Goal: Task Accomplishment & Management: Manage account settings

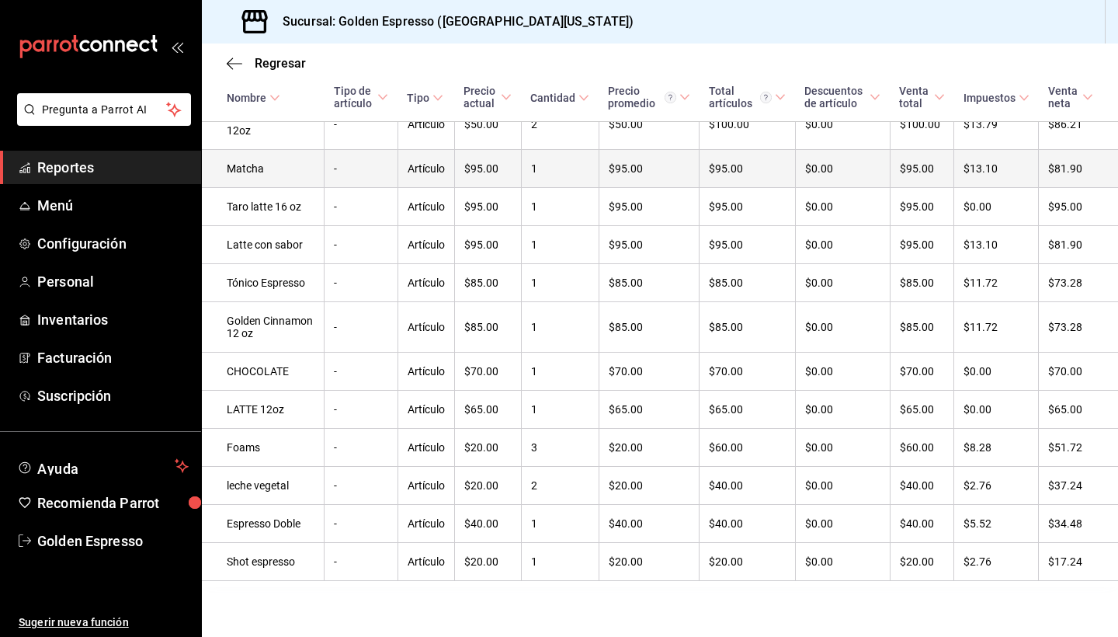
scroll to position [858, 0]
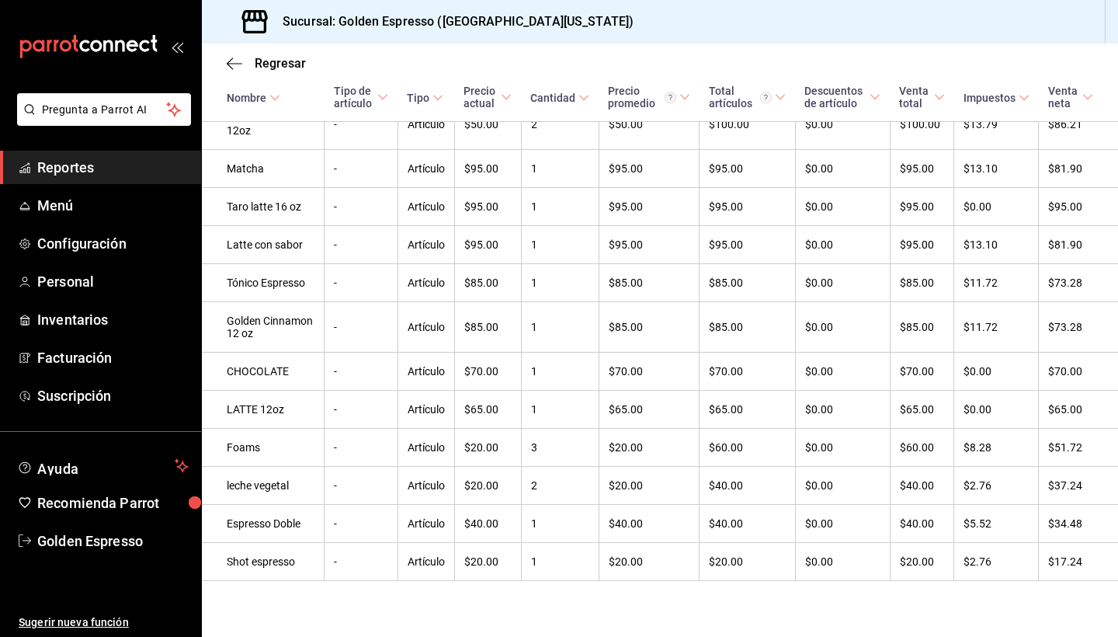
click at [237, 71] on div "Regresar" at bounding box center [660, 63] width 916 height 40
click at [233, 61] on icon "button" at bounding box center [235, 64] width 16 height 14
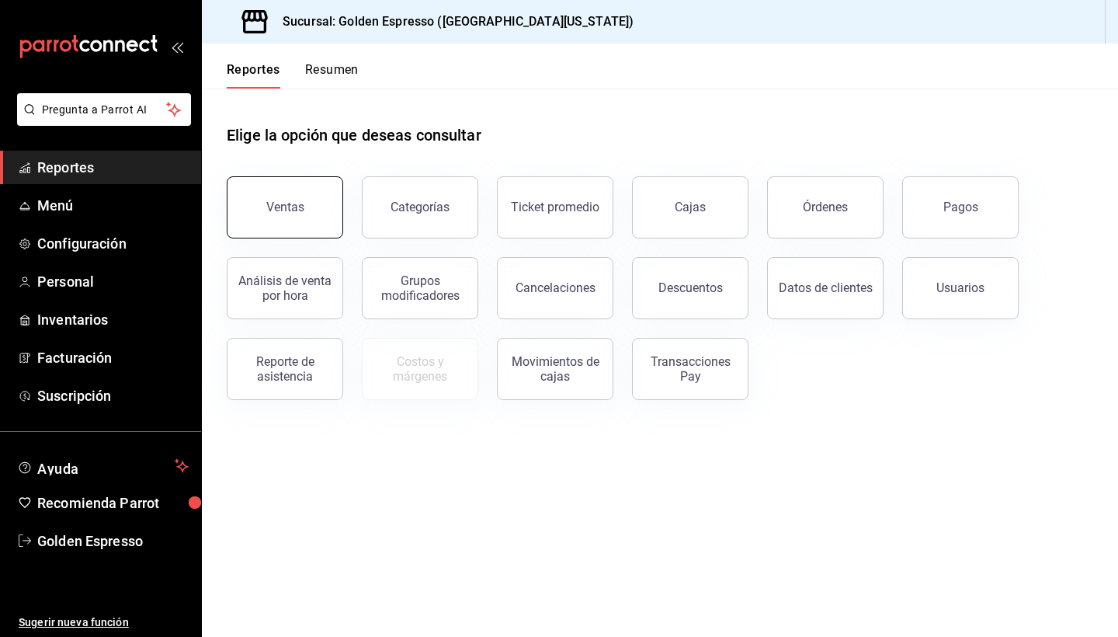
click at [286, 211] on div "Ventas" at bounding box center [285, 207] width 38 height 15
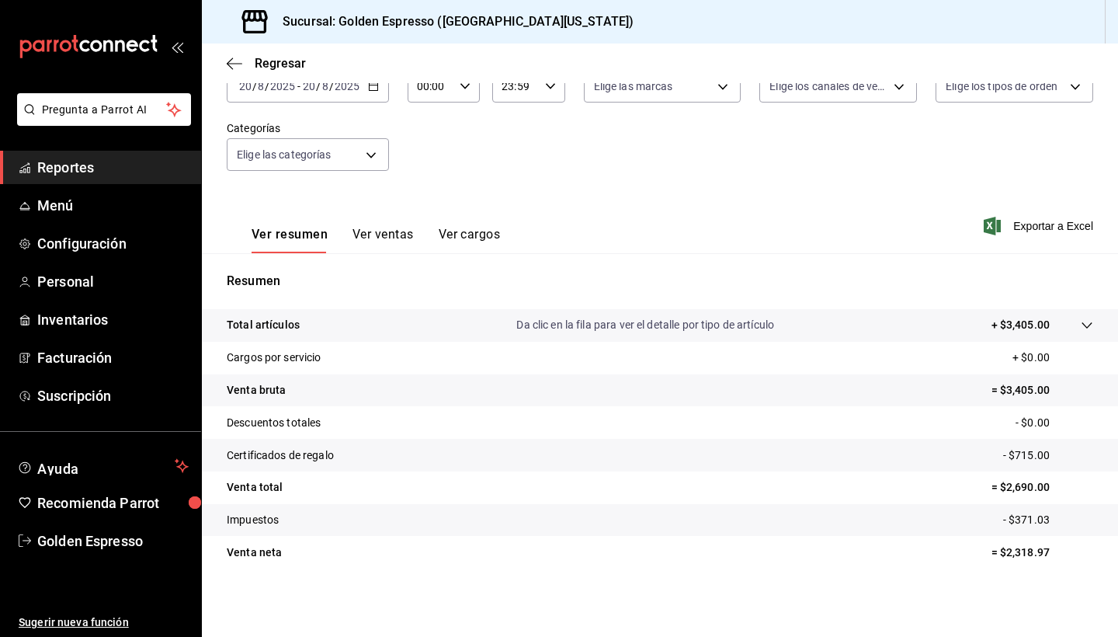
scroll to position [107, 0]
click at [92, 231] on link "Configuración" at bounding box center [100, 243] width 201 height 33
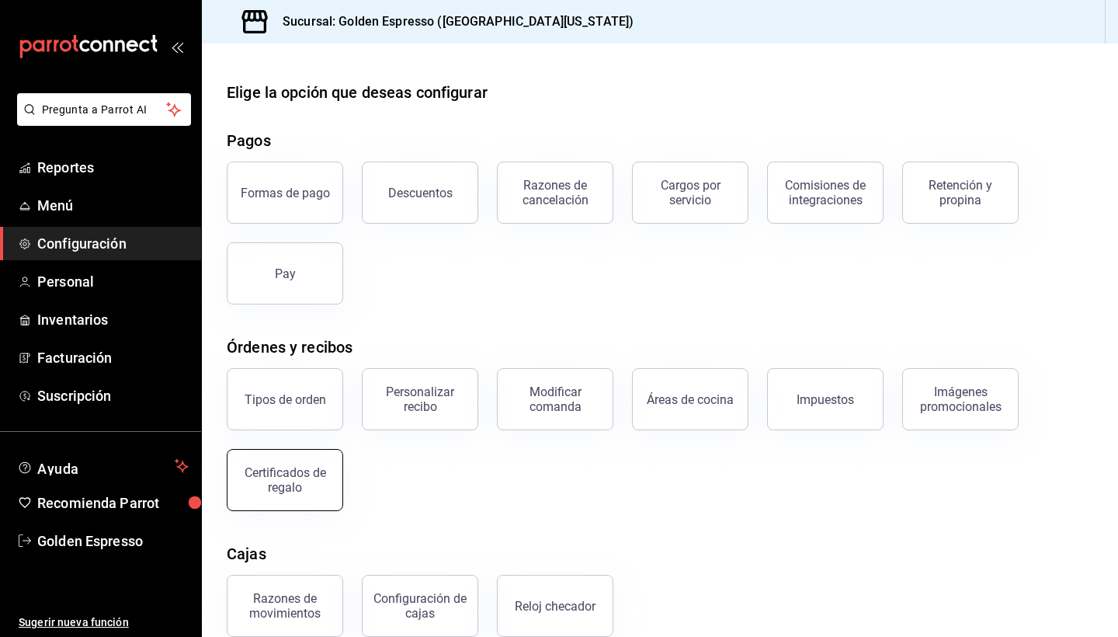
click at [300, 489] on div "Certificados de regalo" at bounding box center [285, 480] width 96 height 30
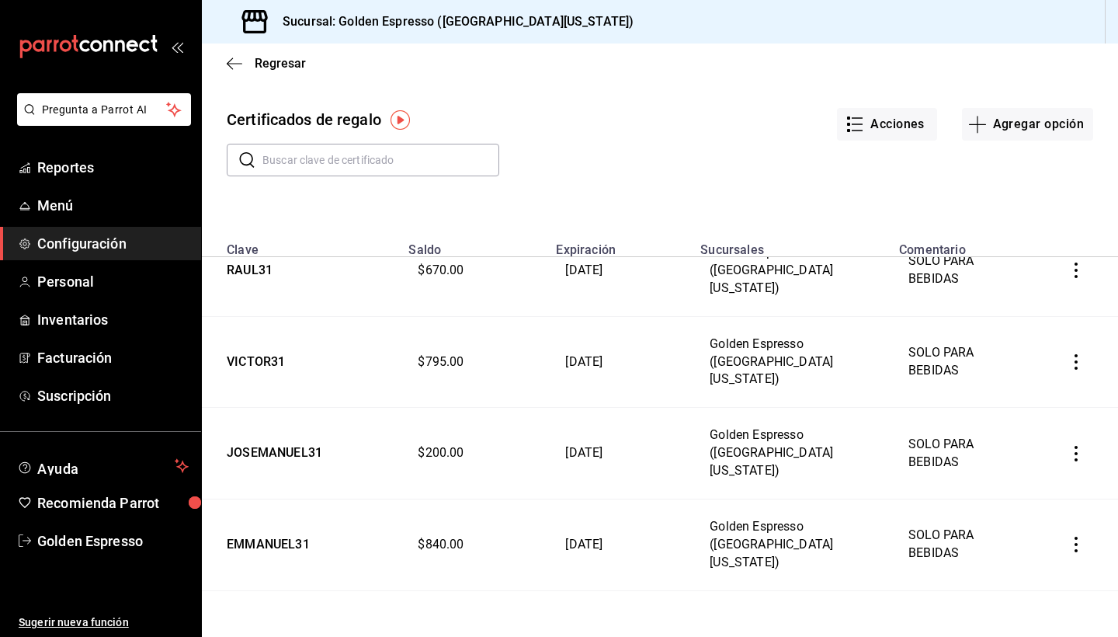
scroll to position [37, 0]
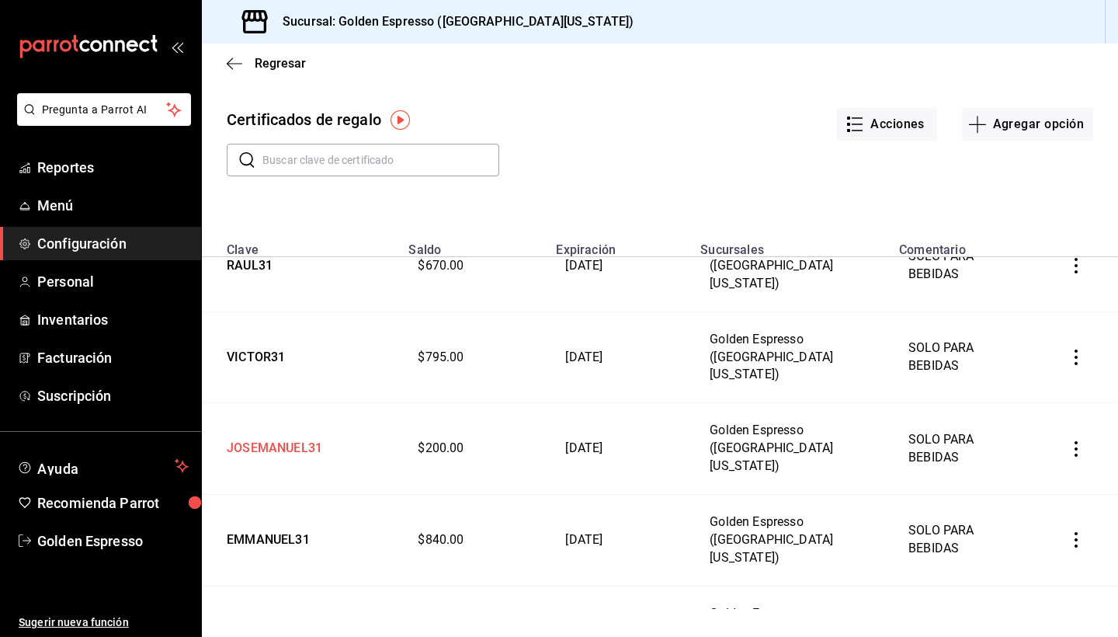
click at [277, 403] on td "JOSEMANUEL31" at bounding box center [300, 449] width 197 height 92
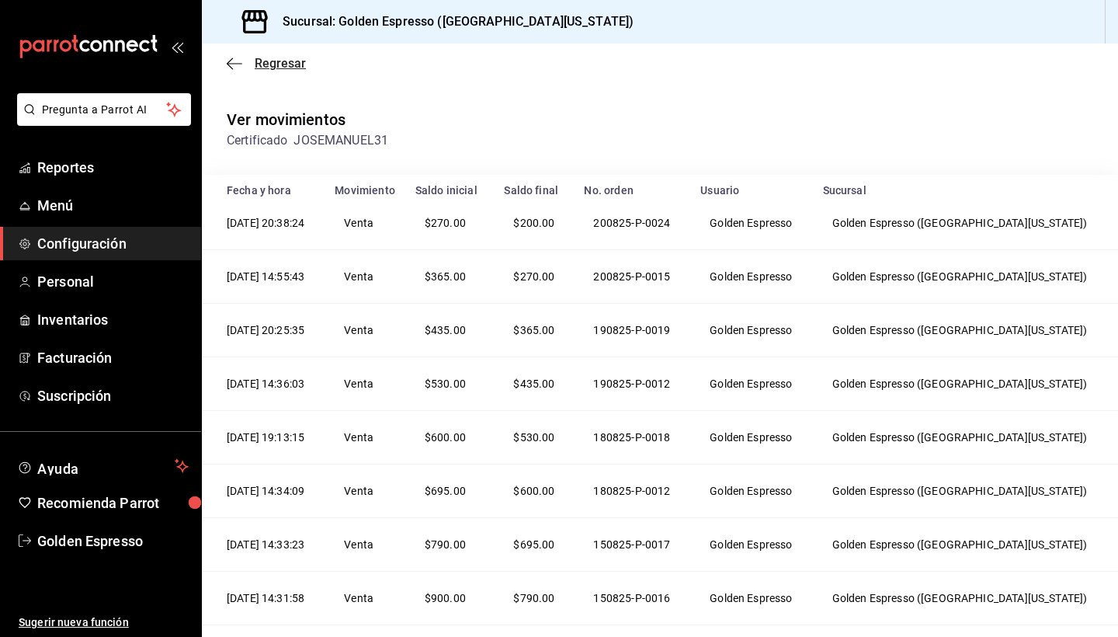
click at [233, 66] on icon "button" at bounding box center [235, 64] width 16 height 14
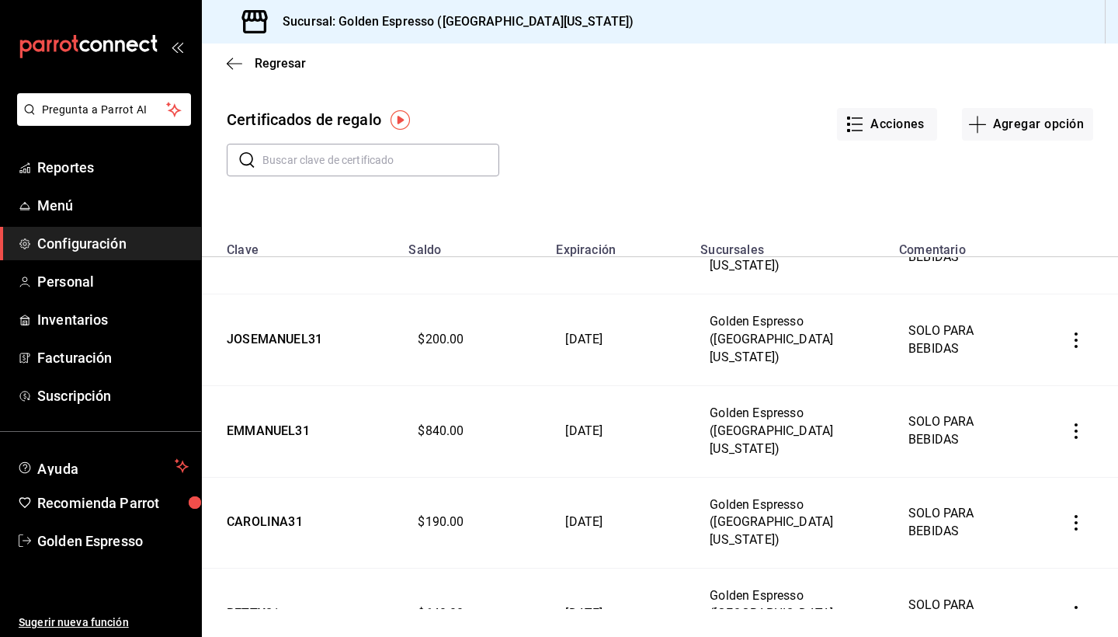
scroll to position [140, 0]
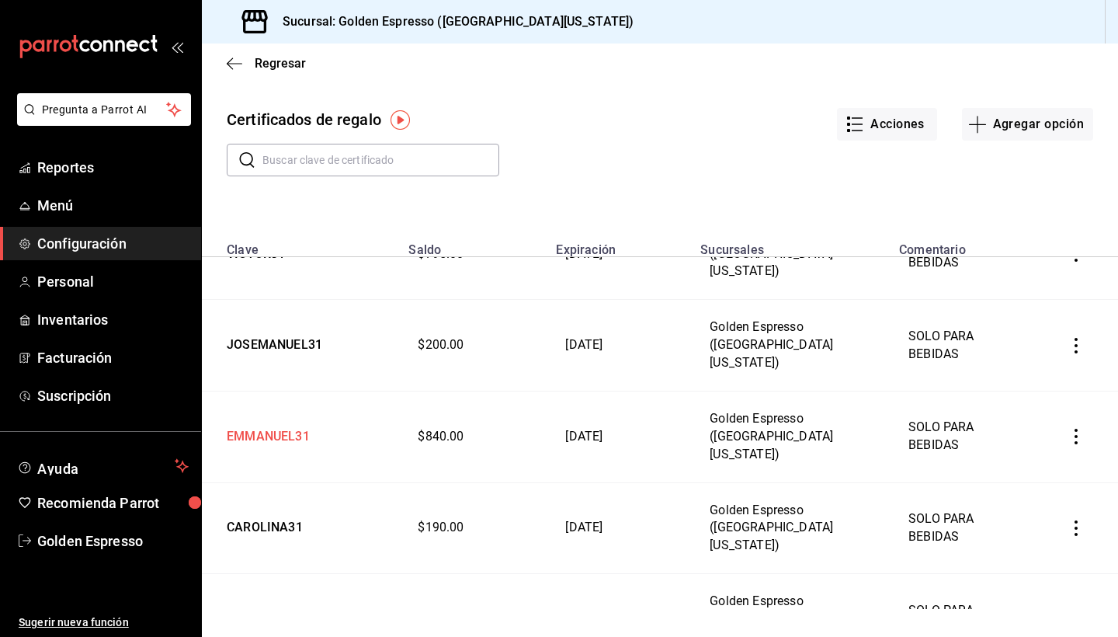
click at [280, 391] on td "EMMANUEL31" at bounding box center [300, 437] width 197 height 92
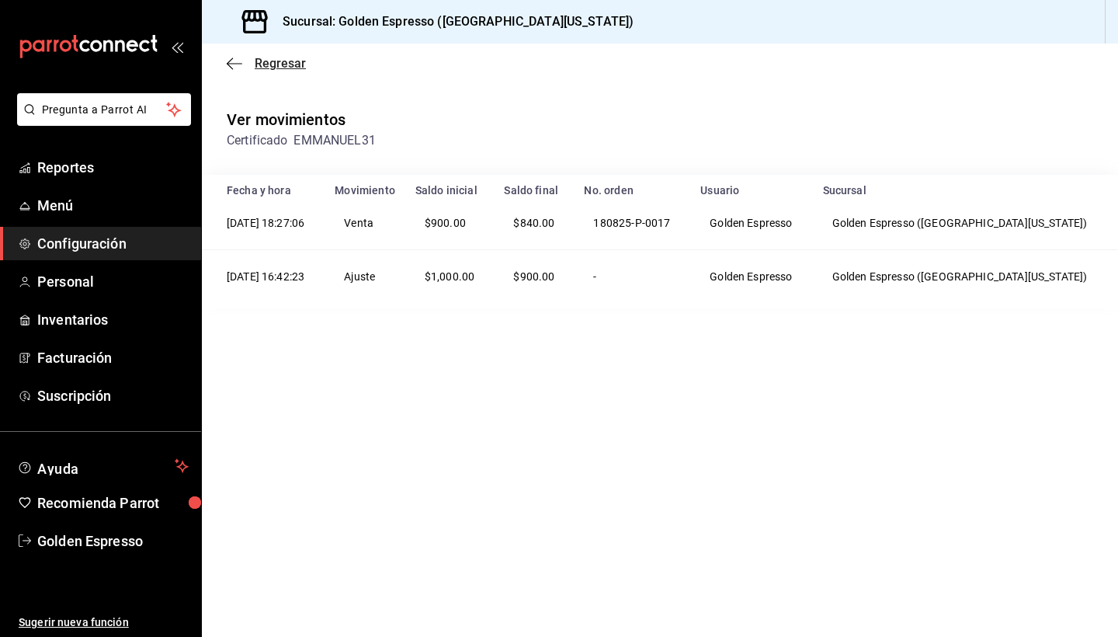
click at [234, 64] on icon "button" at bounding box center [235, 64] width 16 height 14
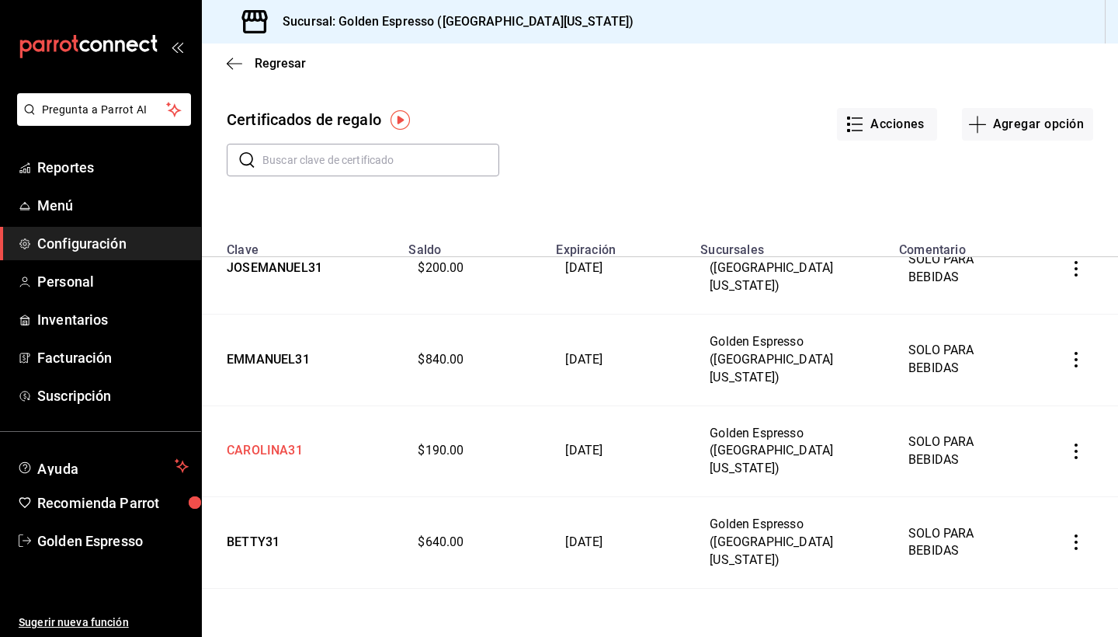
scroll to position [219, 0]
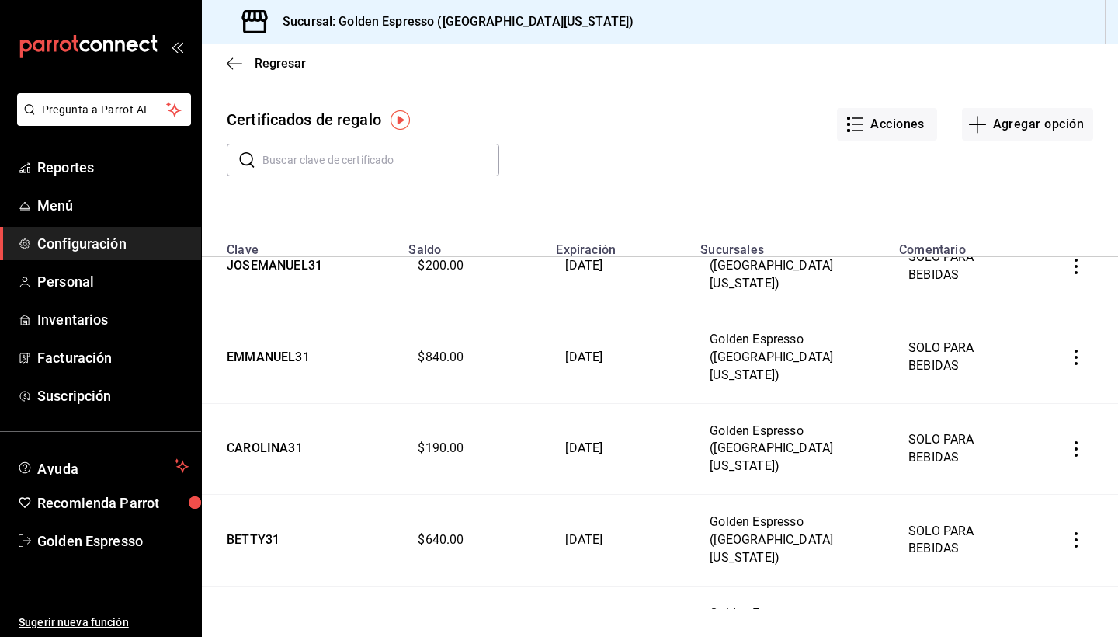
click at [278, 586] on td "ALEJANDRA31" at bounding box center [300, 632] width 197 height 92
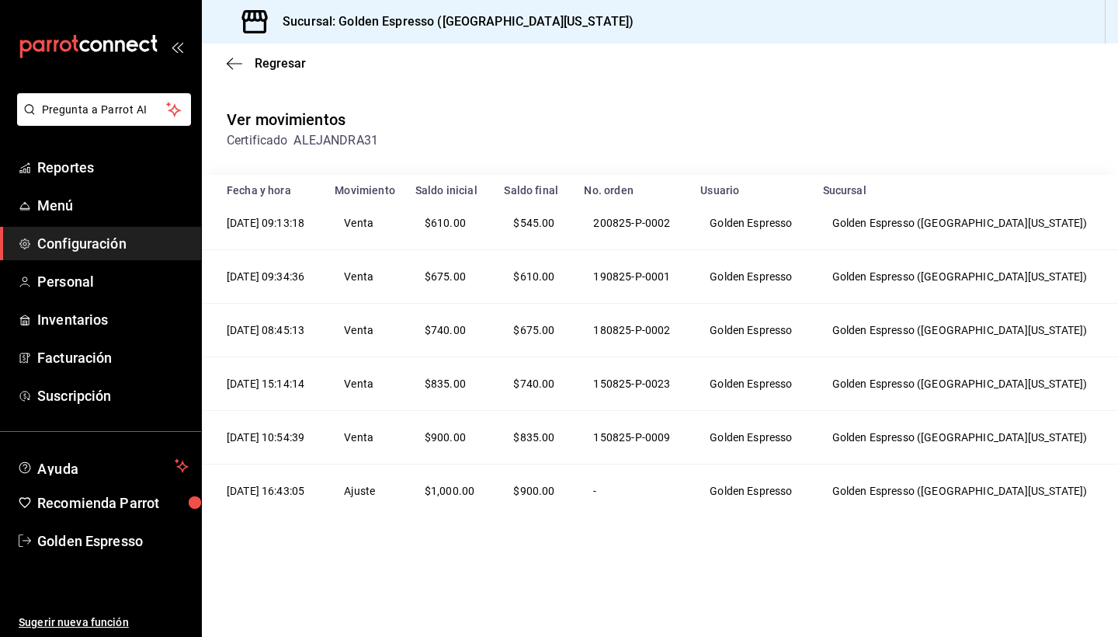
click at [230, 55] on div "Regresar" at bounding box center [660, 63] width 916 height 40
click at [233, 68] on icon "button" at bounding box center [235, 64] width 16 height 14
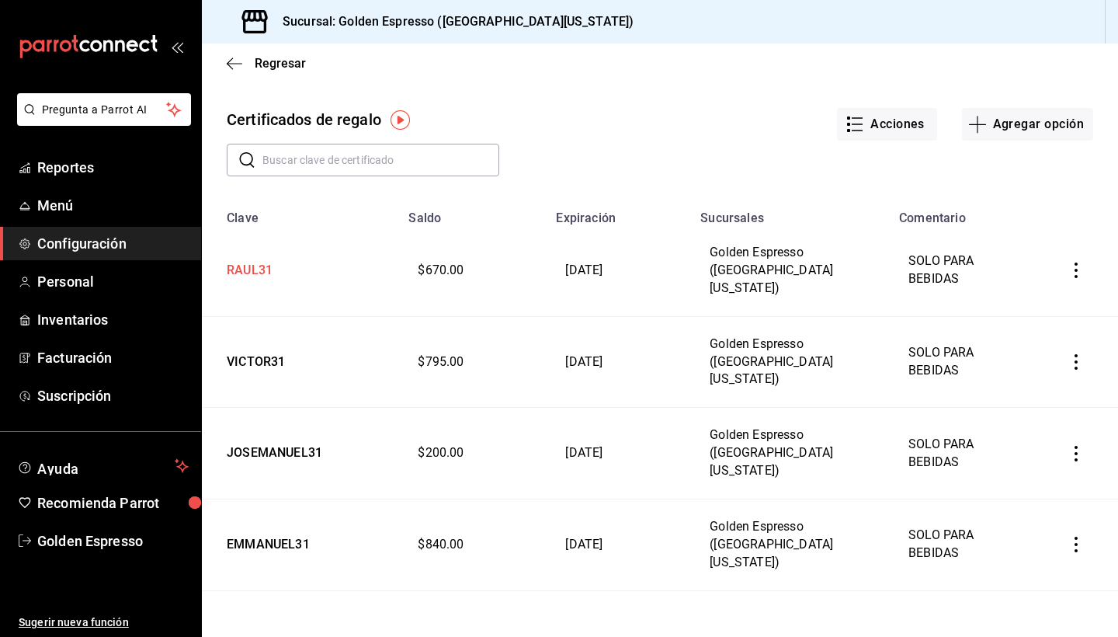
click at [259, 261] on td "RAUL31" at bounding box center [300, 270] width 197 height 91
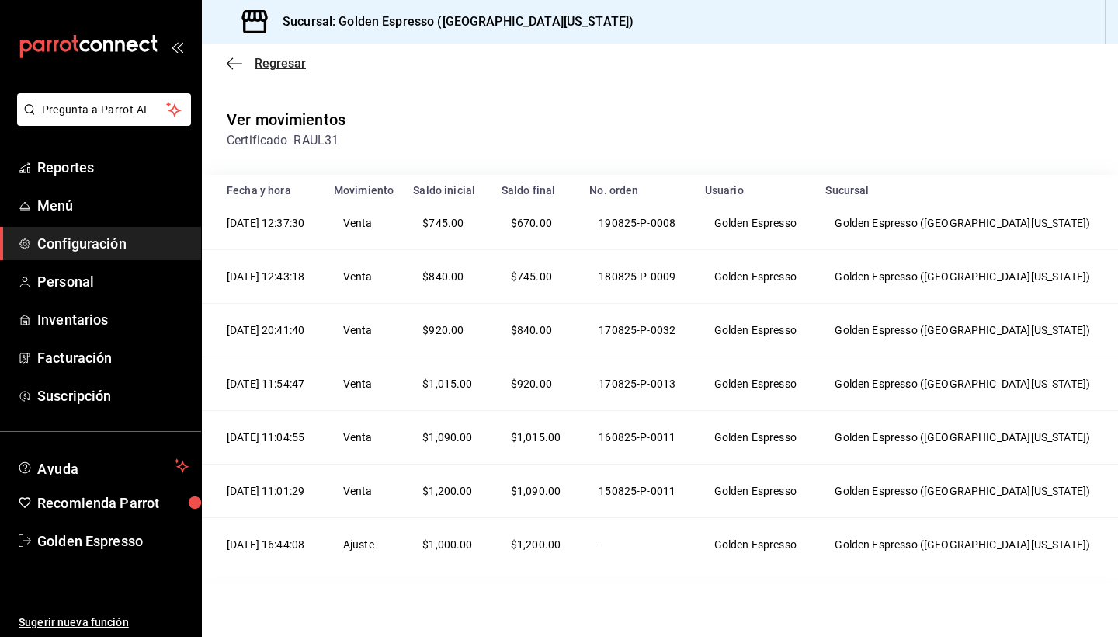
click at [233, 65] on icon "button" at bounding box center [235, 64] width 16 height 14
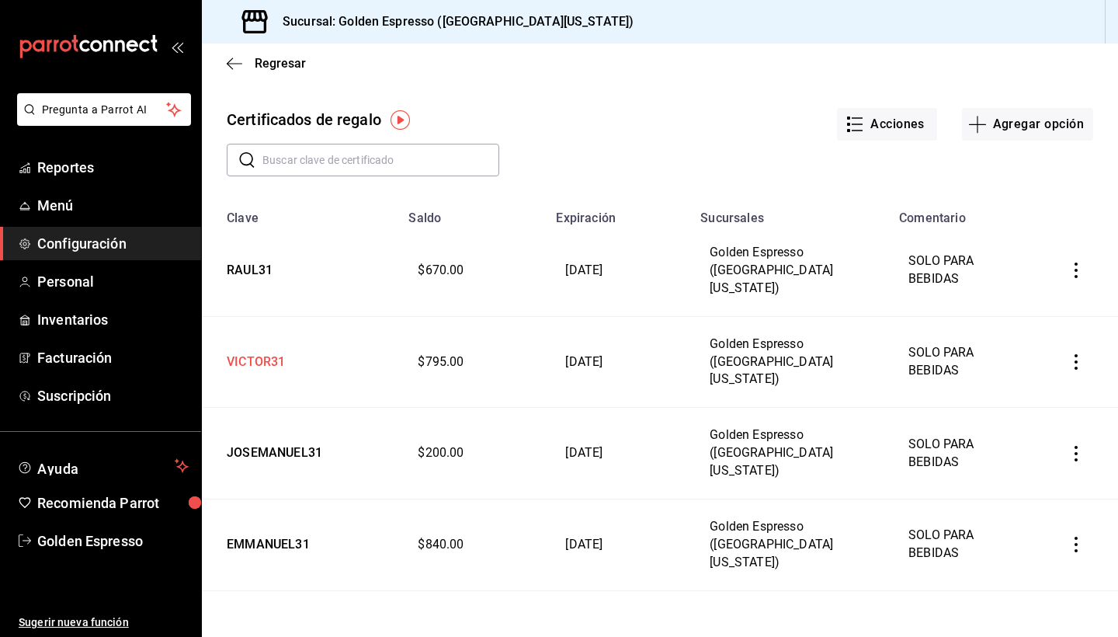
click at [269, 327] on td "VICTOR31" at bounding box center [300, 362] width 197 height 92
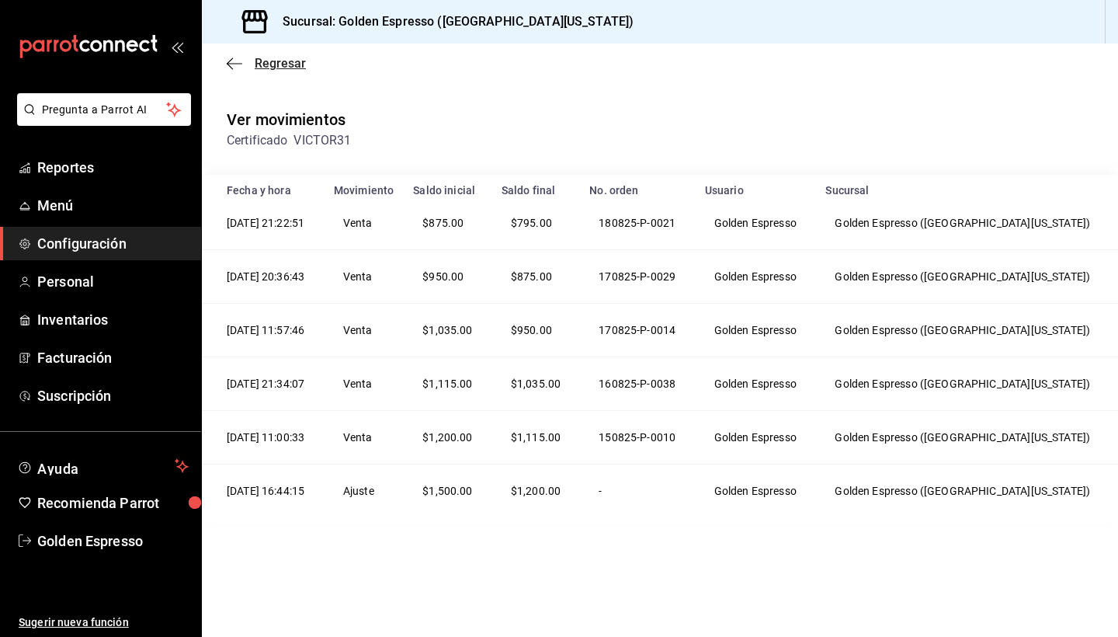
click at [237, 64] on icon "button" at bounding box center [235, 64] width 16 height 14
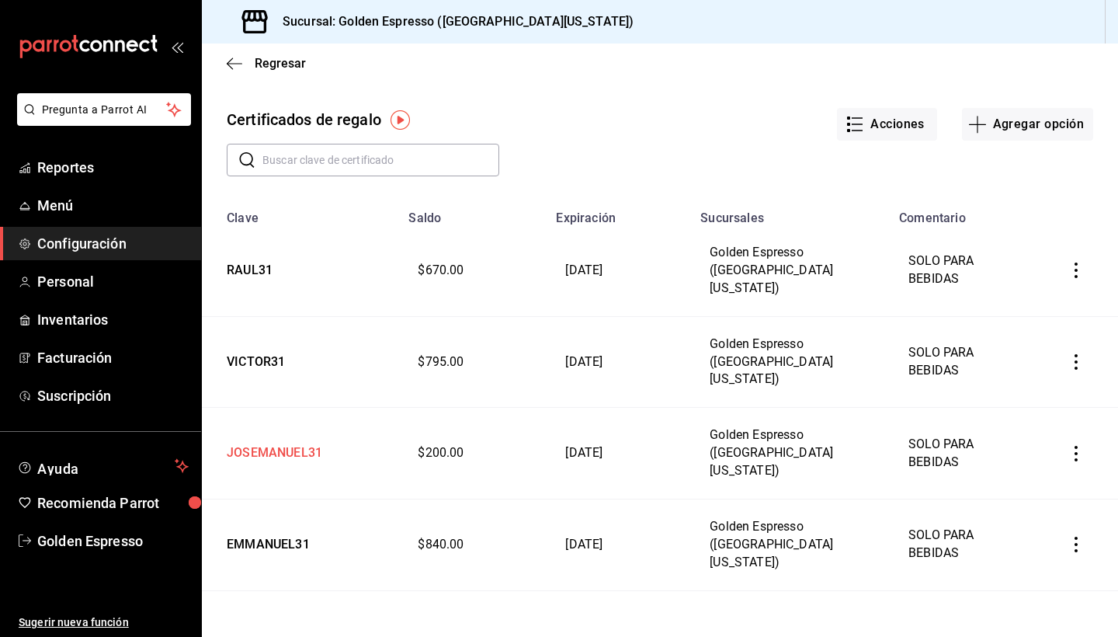
click at [300, 408] on td "JOSEMANUEL31" at bounding box center [300, 454] width 197 height 92
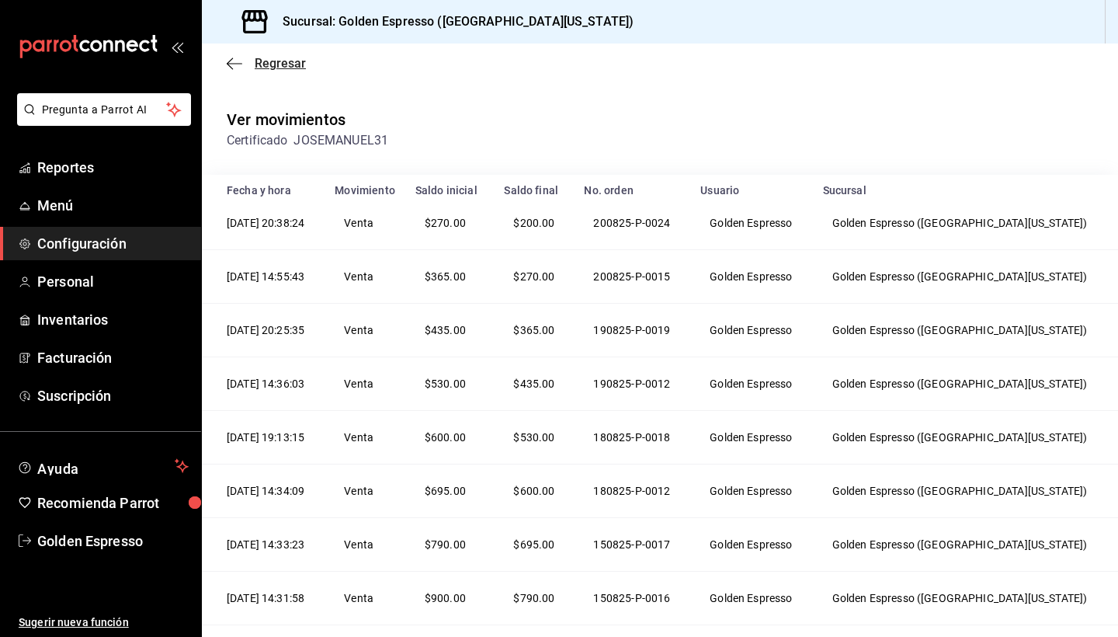
click at [230, 60] on icon "button" at bounding box center [235, 64] width 16 height 14
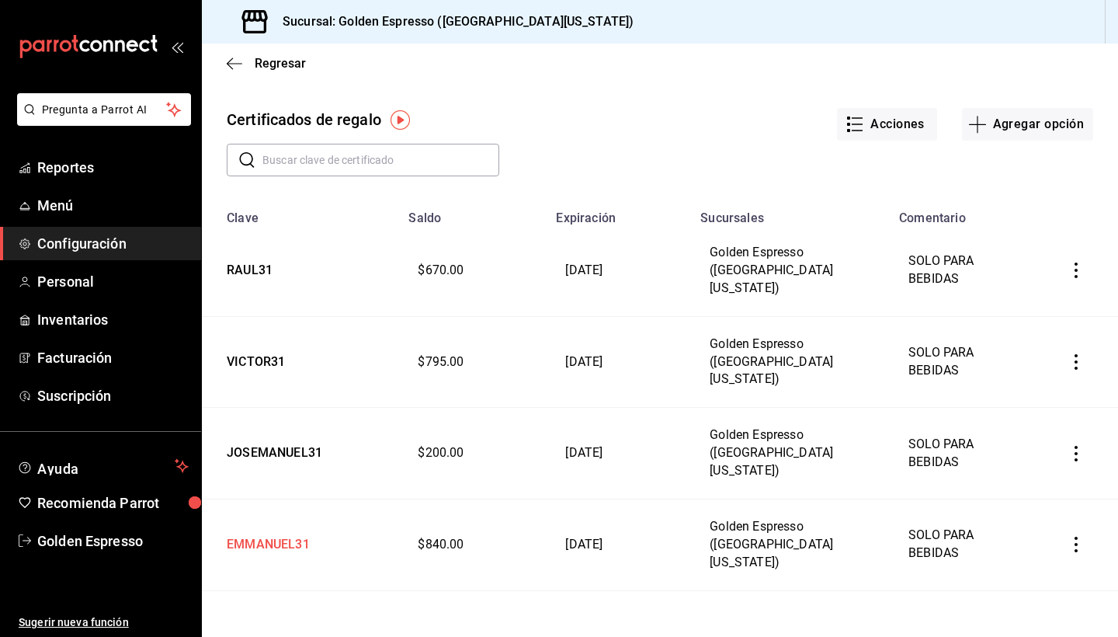
click at [266, 499] on td "EMMANUEL31" at bounding box center [300, 545] width 197 height 92
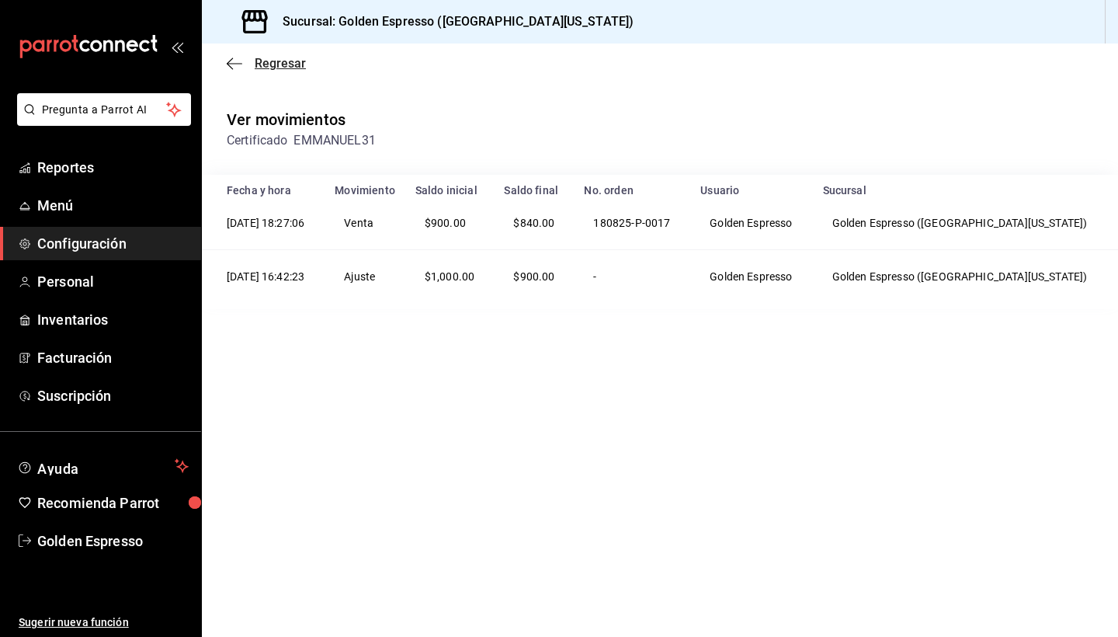
click at [230, 64] on icon "button" at bounding box center [235, 64] width 16 height 14
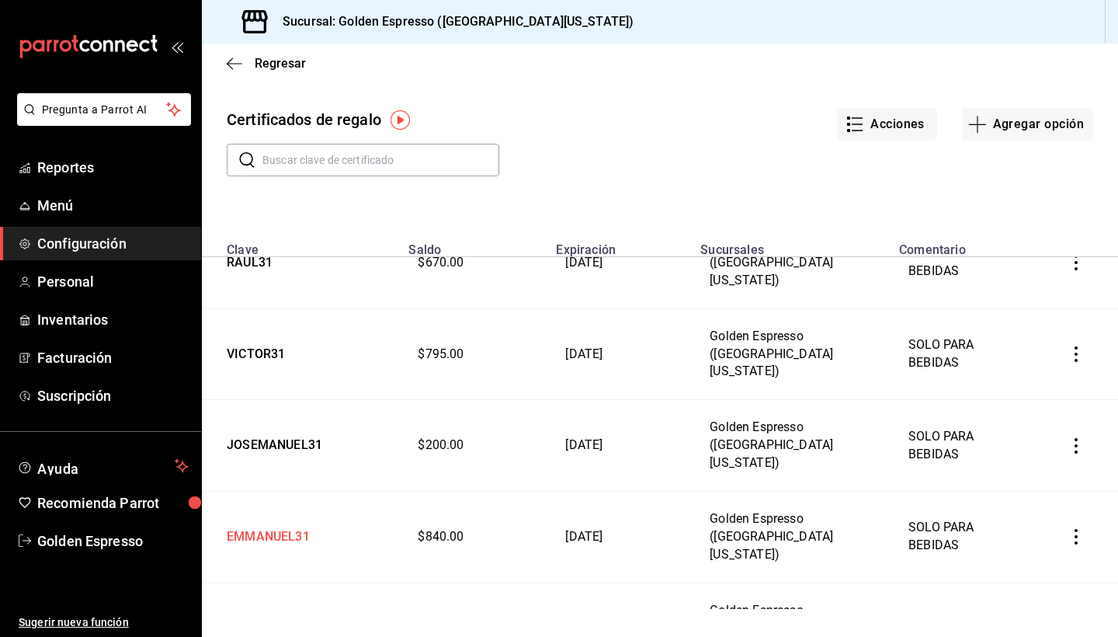
scroll to position [27, 0]
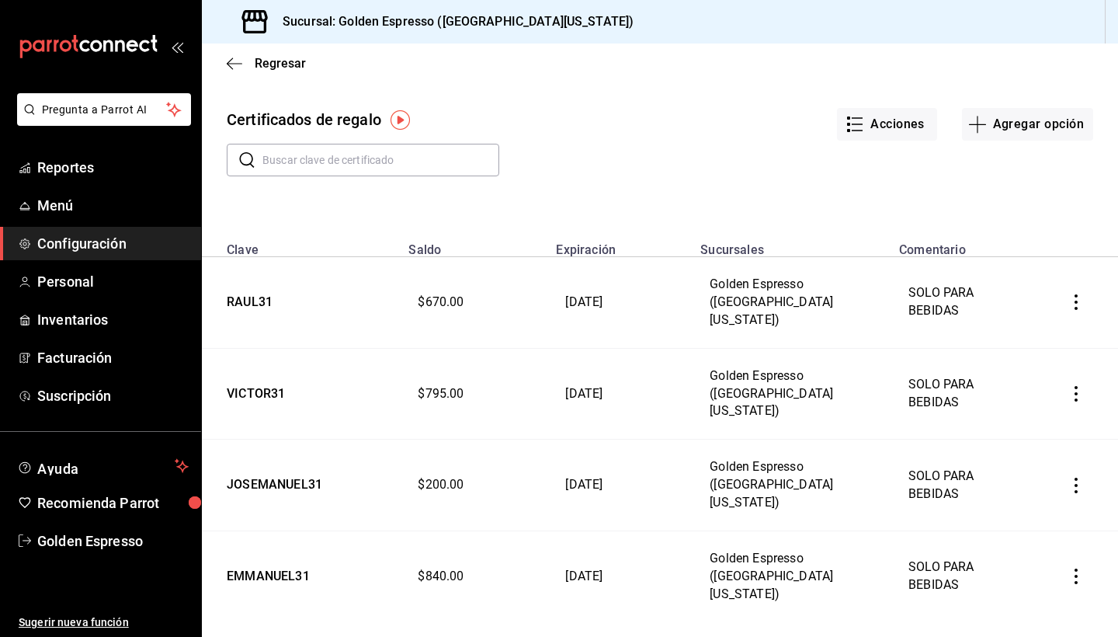
scroll to position [27, 0]
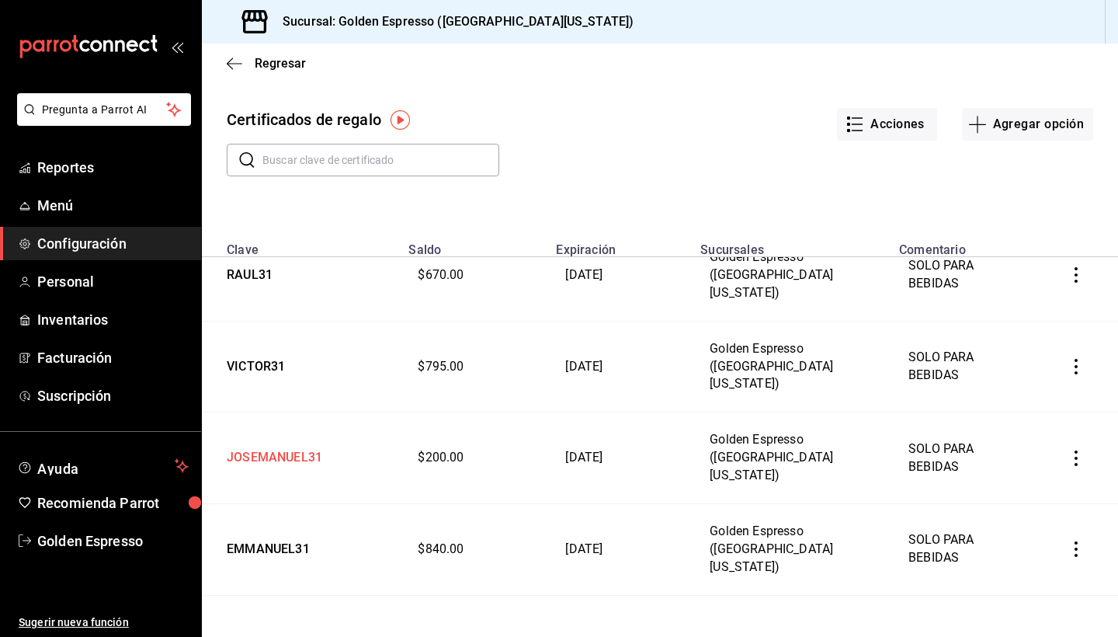
click at [290, 416] on td "JOSEMANUEL31" at bounding box center [300, 458] width 197 height 92
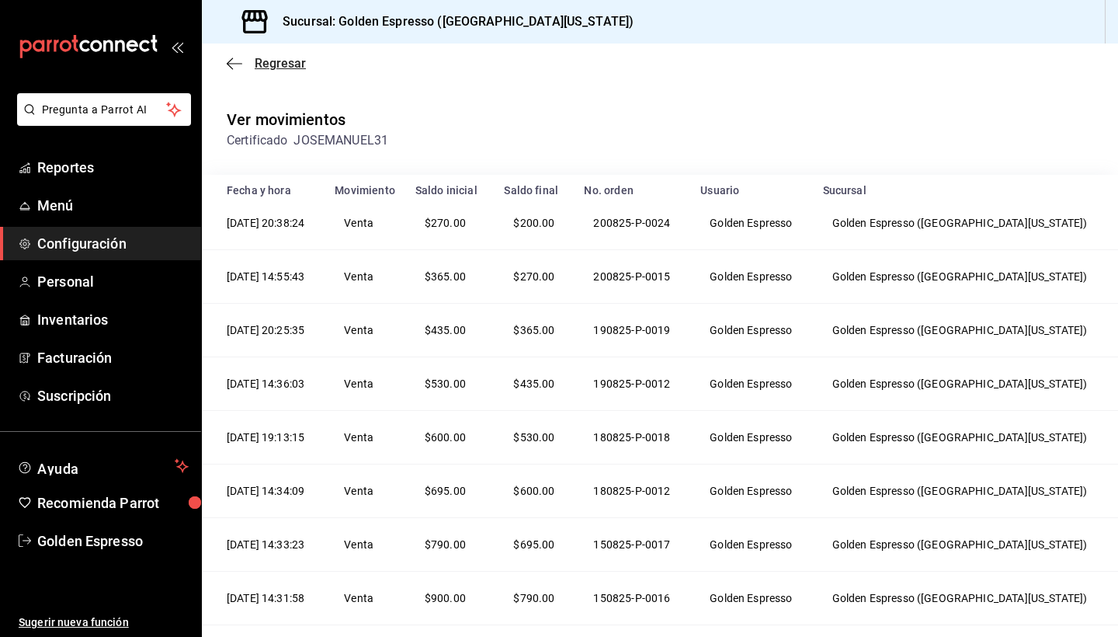
click at [231, 64] on icon "button" at bounding box center [235, 63] width 16 height 1
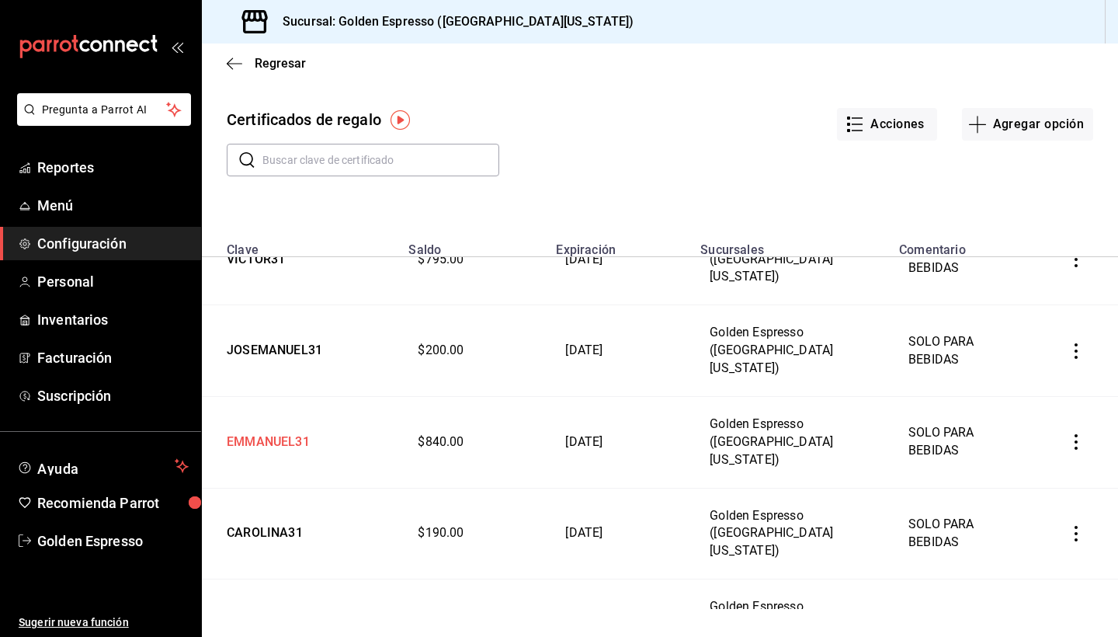
scroll to position [182, 0]
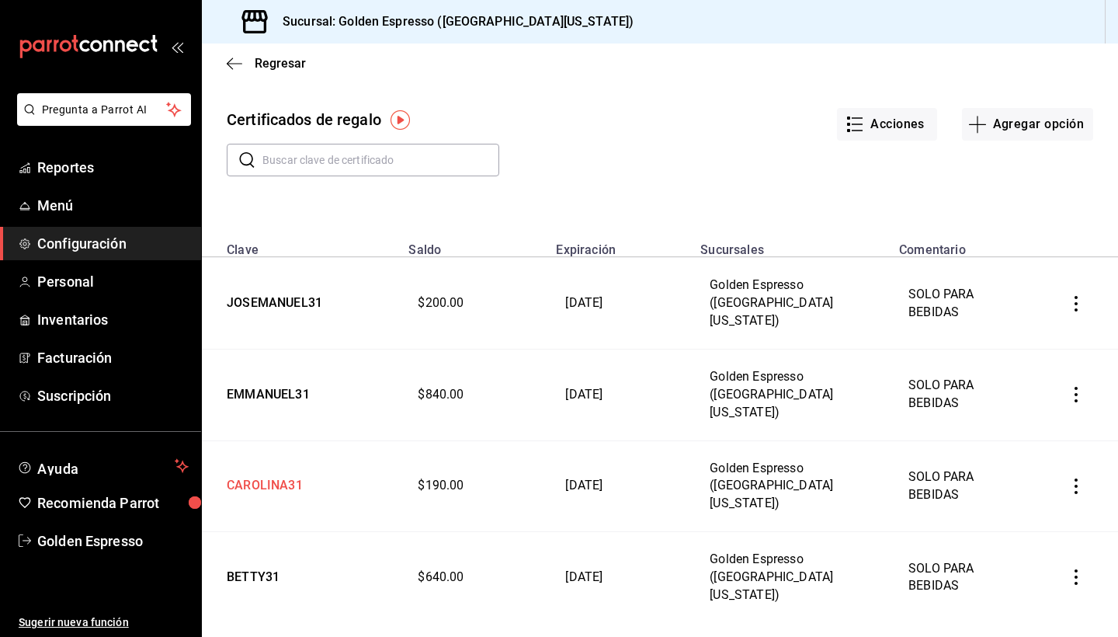
click at [275, 440] on td "CAROLINA31" at bounding box center [300, 486] width 197 height 92
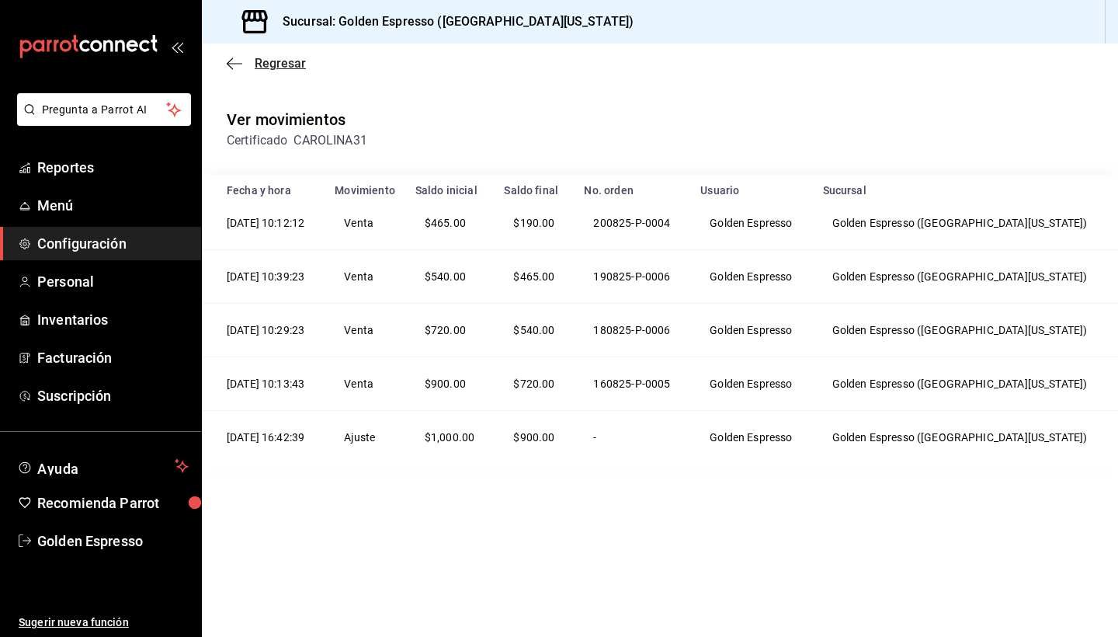
click at [234, 57] on icon "button" at bounding box center [235, 64] width 16 height 14
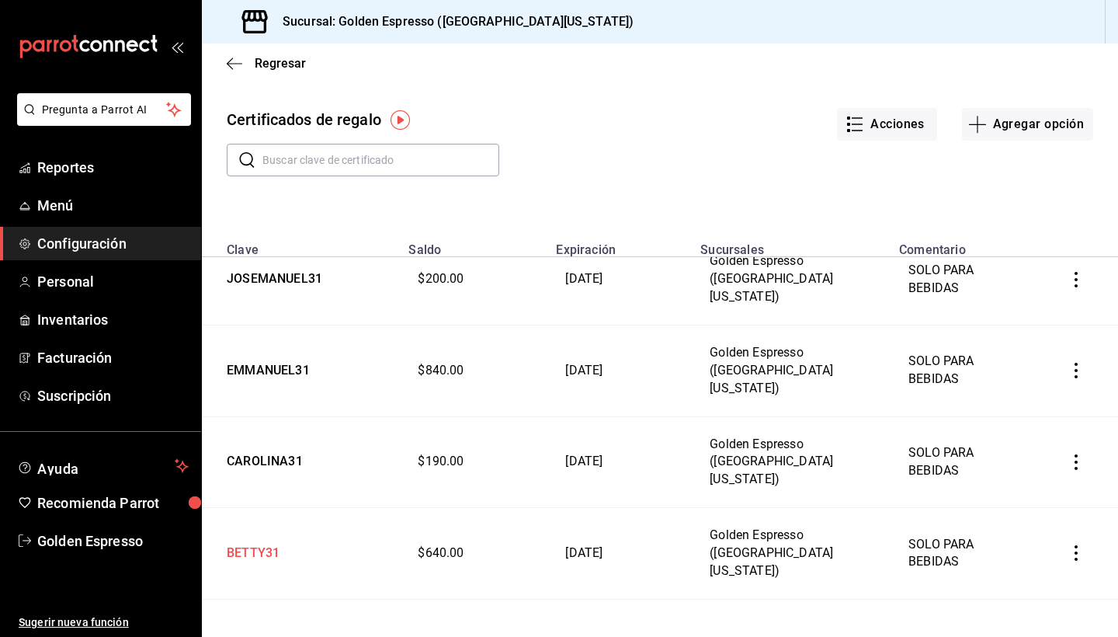
scroll to position [227, 0]
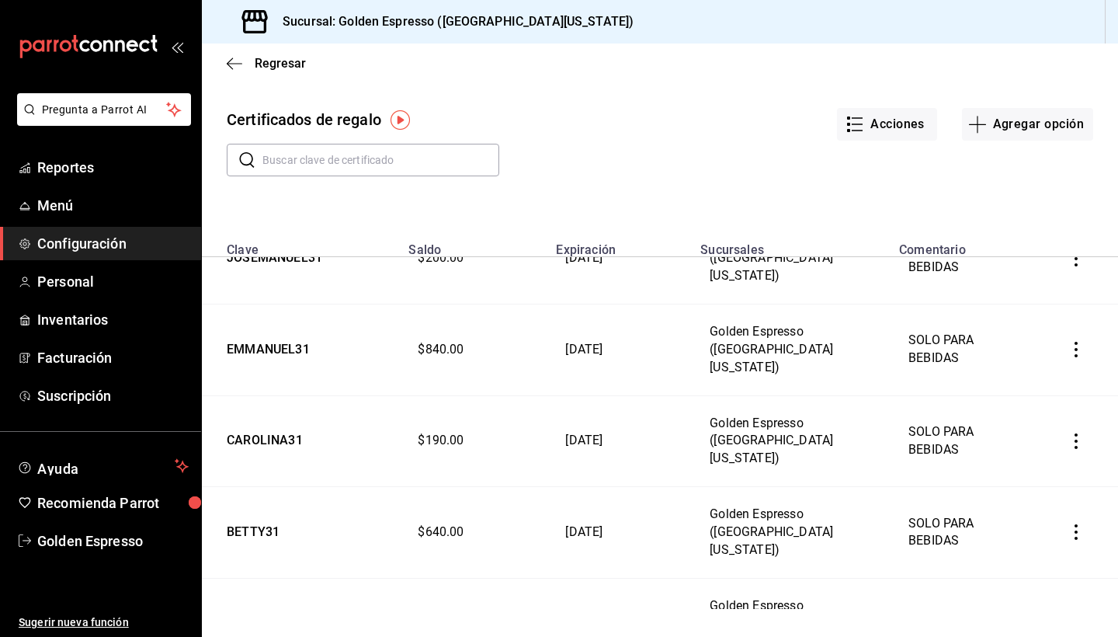
click at [289, 578] on td "ALEJANDRA31" at bounding box center [300, 624] width 197 height 92
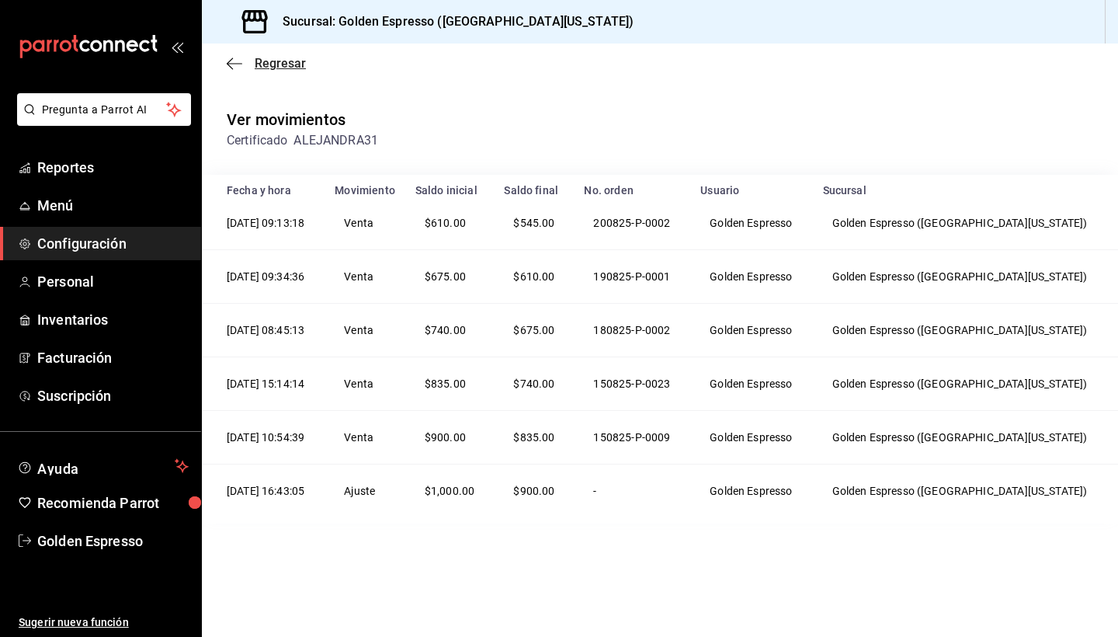
click at [243, 56] on span "Regresar" at bounding box center [266, 63] width 79 height 15
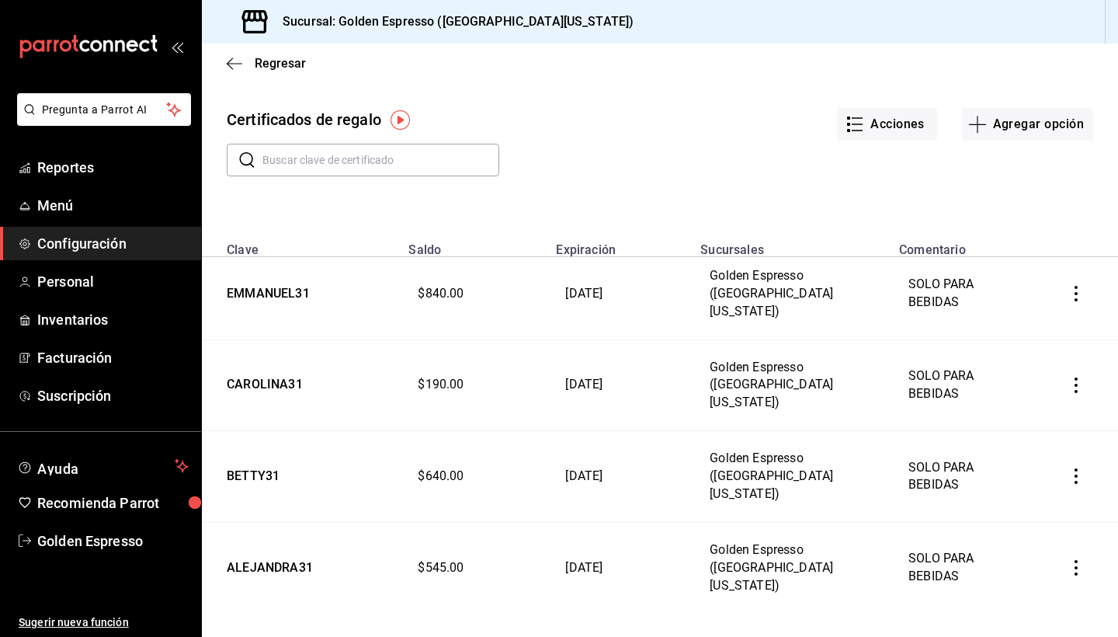
scroll to position [298, 0]
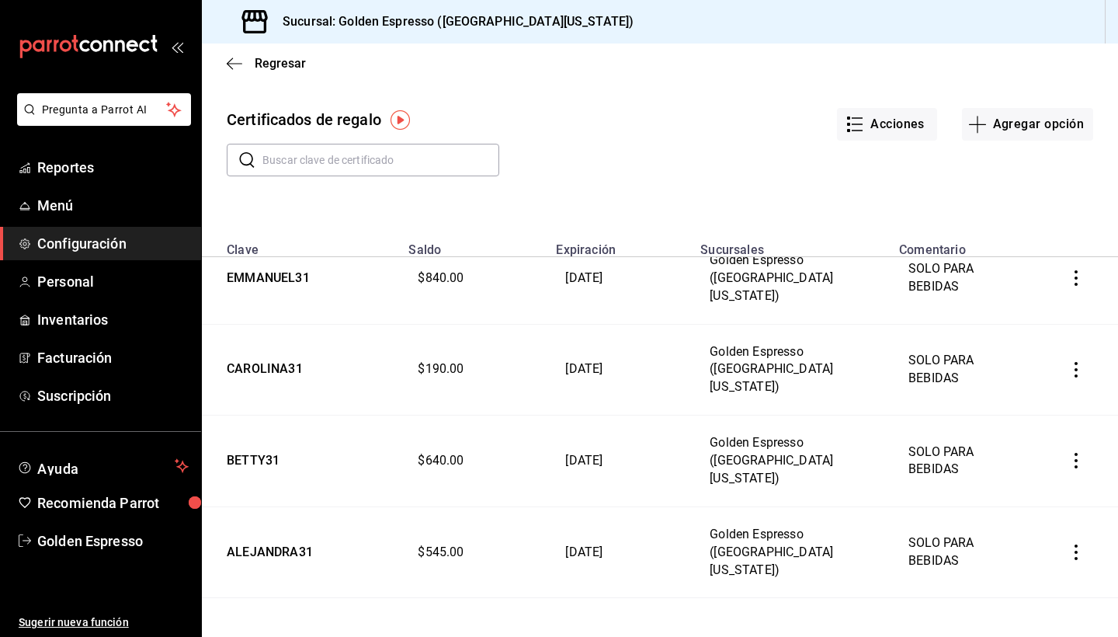
click at [276, 598] on td "CLEMENTE31" at bounding box center [300, 644] width 197 height 92
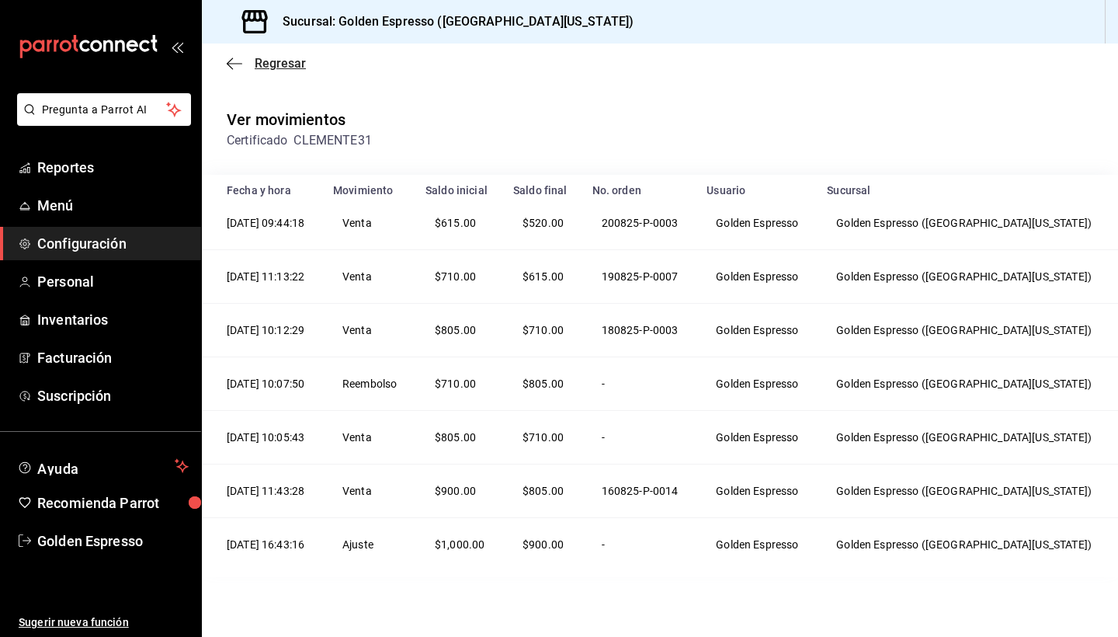
click at [229, 63] on icon "button" at bounding box center [235, 63] width 16 height 1
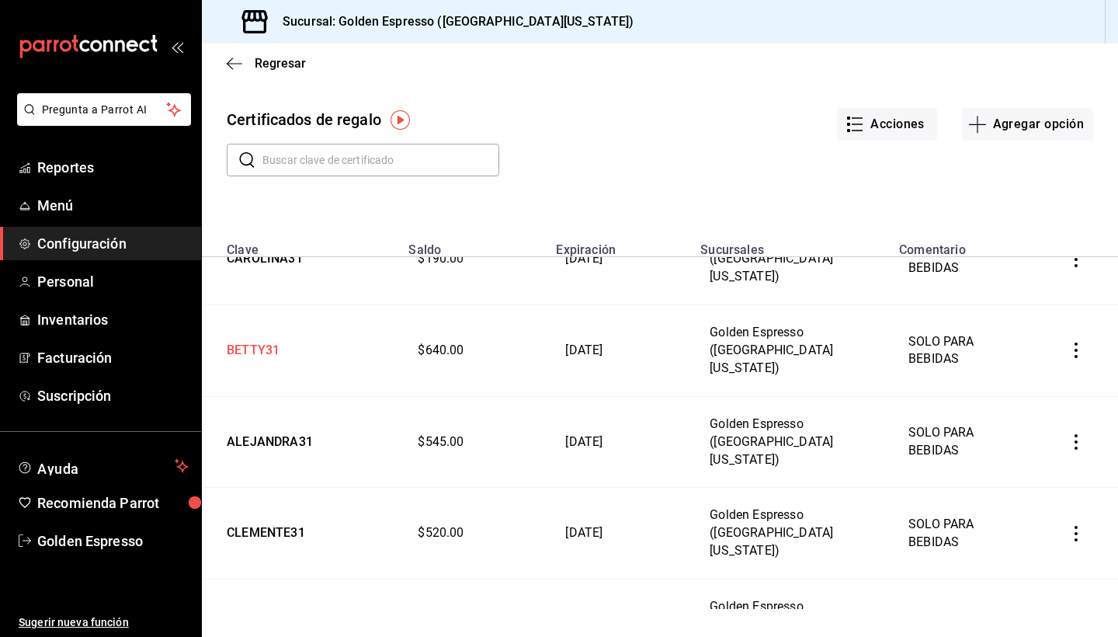
scroll to position [416, 0]
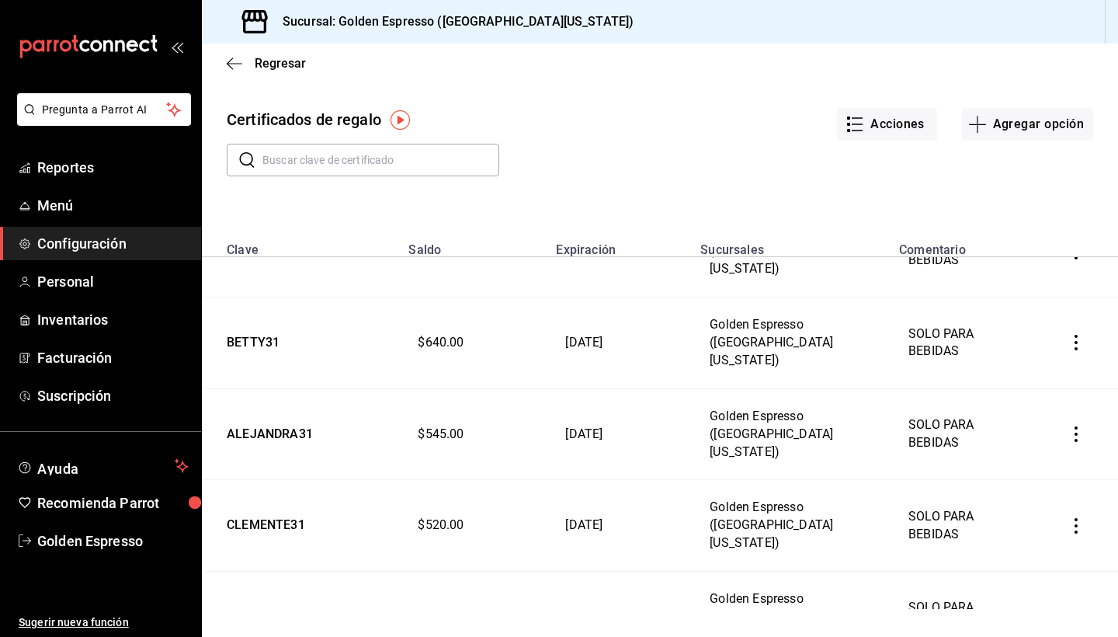
click at [272, 572] on td "SAMANTHA31" at bounding box center [300, 618] width 197 height 92
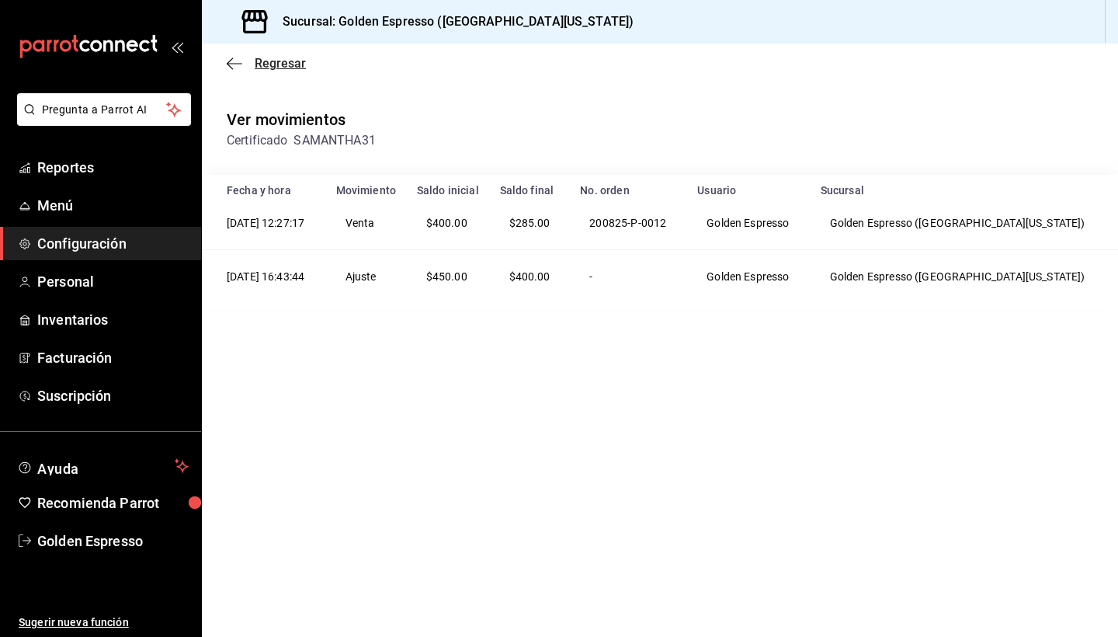
click at [231, 64] on icon "button" at bounding box center [235, 63] width 16 height 1
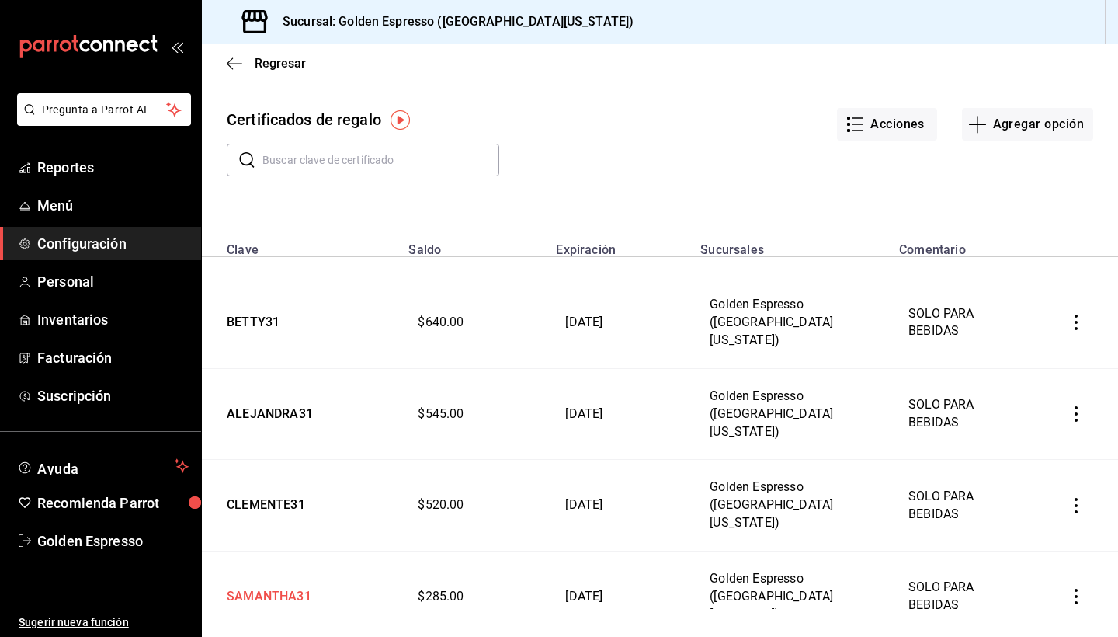
scroll to position [458, 0]
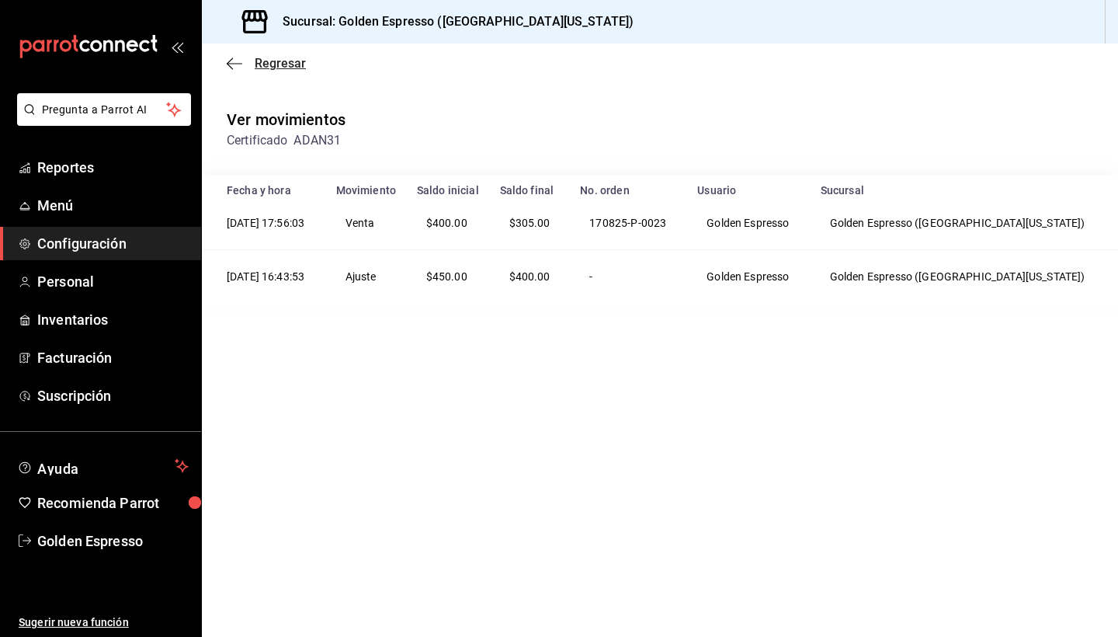
click at [236, 67] on icon "button" at bounding box center [235, 64] width 16 height 14
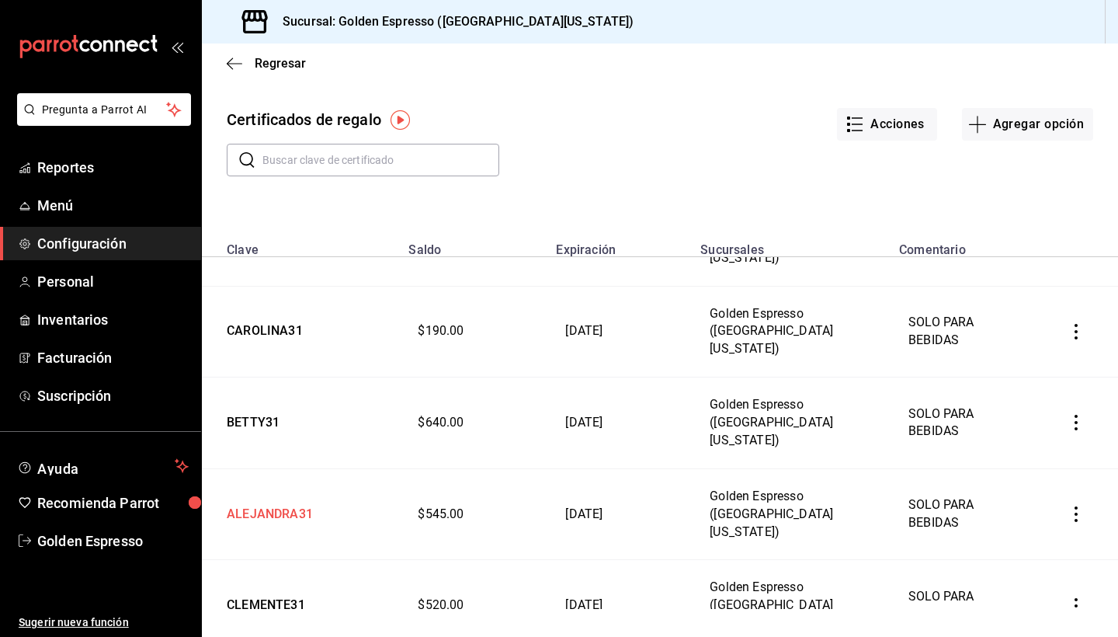
scroll to position [338, 0]
click at [272, 558] on td "CLEMENTE31" at bounding box center [300, 604] width 197 height 92
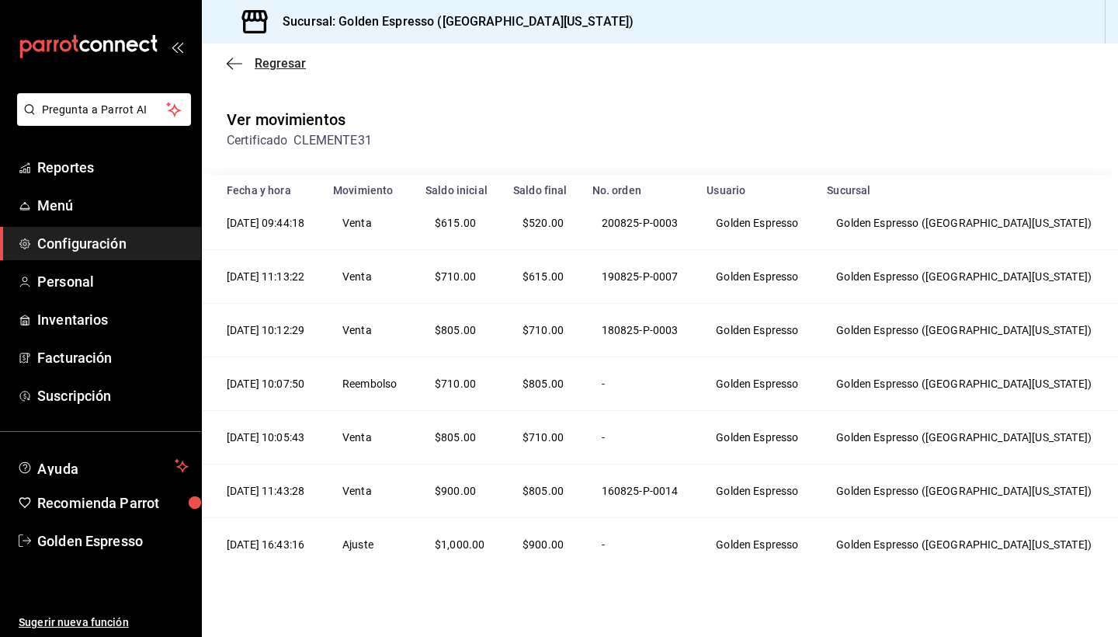
click at [231, 64] on icon "button" at bounding box center [235, 64] width 16 height 14
